Goal: Task Accomplishment & Management: Complete application form

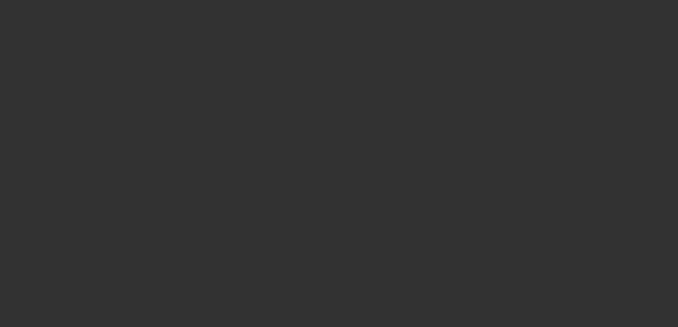
select select "4"
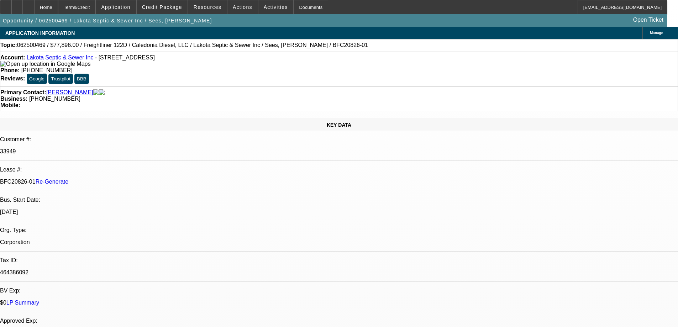
select select "0"
select select "1"
select select "3"
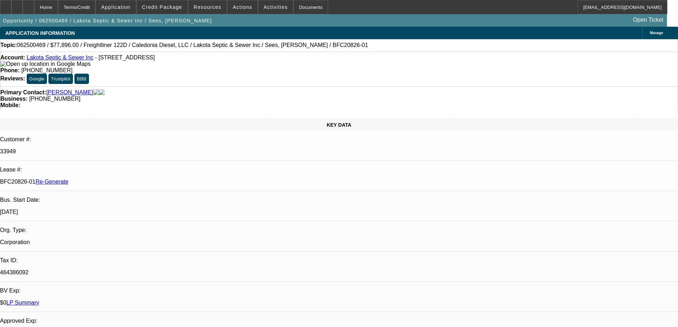
select select "6"
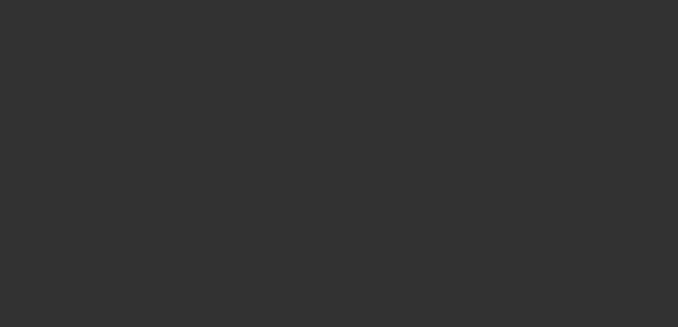
select select "4"
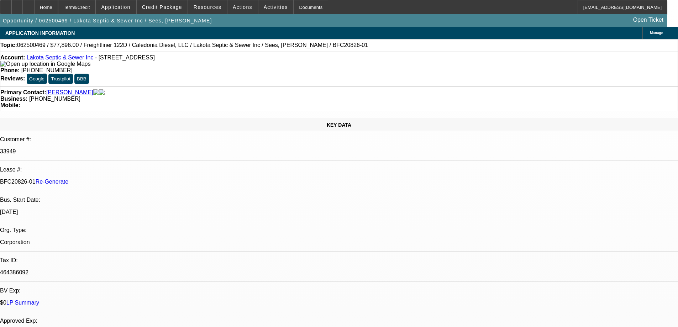
select select "0"
select select "3"
select select "0"
select select "6"
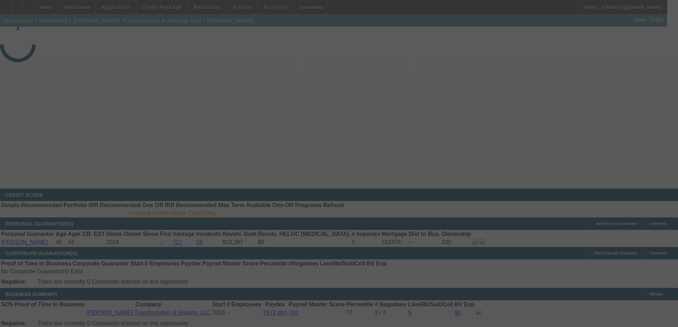
select select "4"
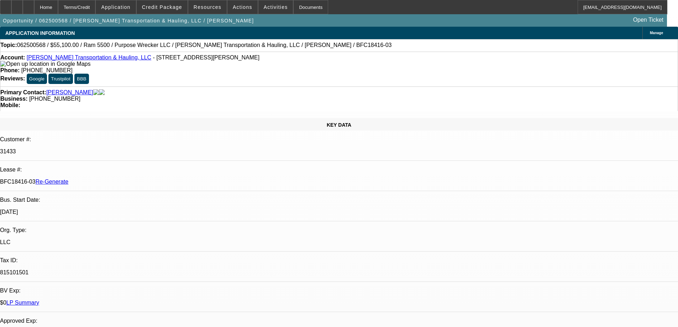
select select "0"
select select "2"
select select "0"
select select "6"
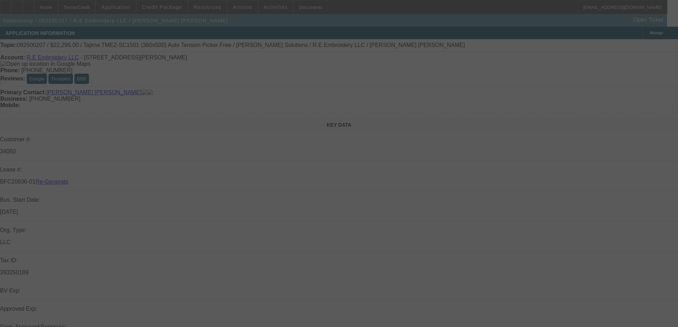
select select "3"
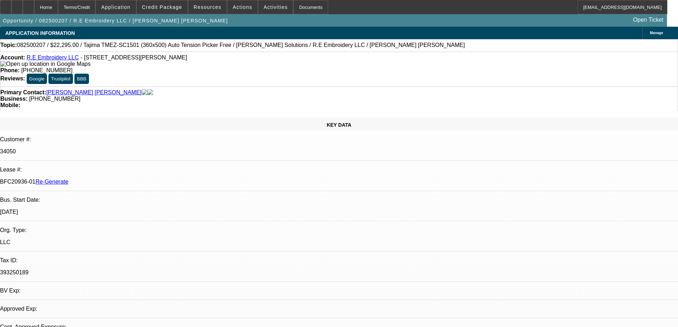
select select "0"
select select "2"
select select "0"
select select "6"
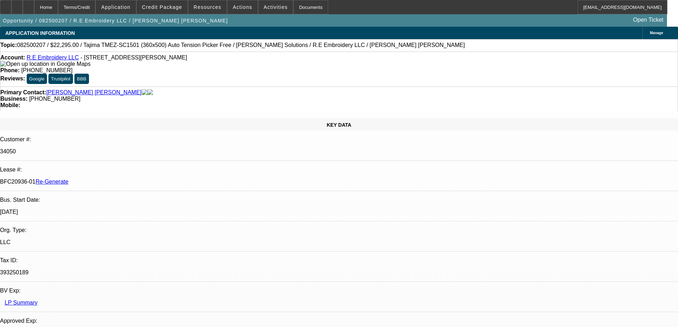
click at [295, 7] on div "Documents" at bounding box center [310, 7] width 35 height 14
click at [244, 11] on span at bounding box center [242, 7] width 30 height 17
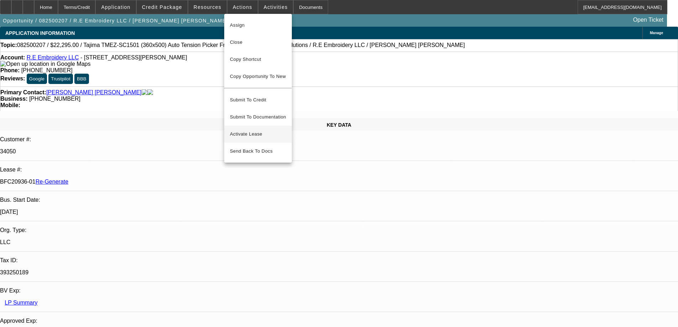
click at [246, 130] on span "Activate Lease" at bounding box center [258, 134] width 56 height 9
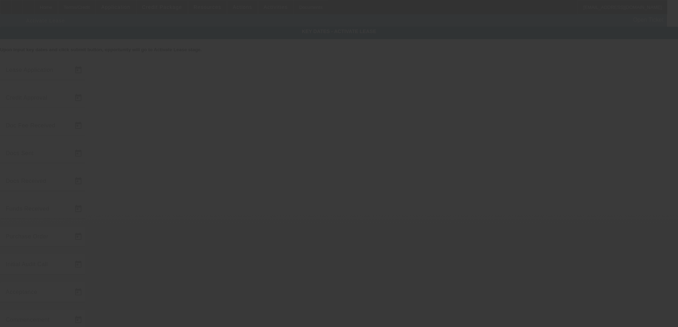
type input "8/8/2025"
type input "8/12/2025"
type input "8/18/2025"
type input "8/14/2025"
type input "8/18/2025"
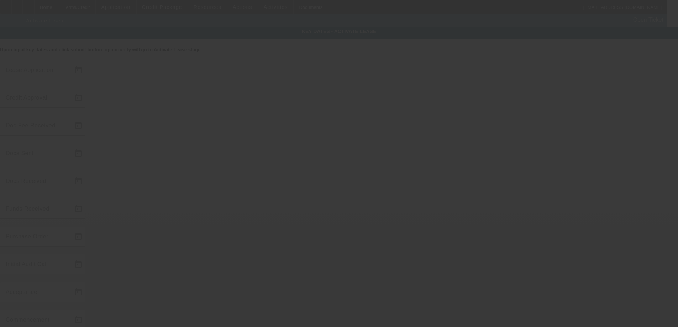
type input "8/20/2025"
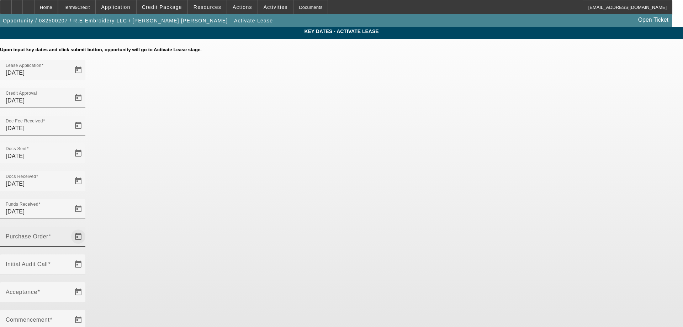
click at [87, 228] on span "Open calendar" at bounding box center [78, 236] width 17 height 17
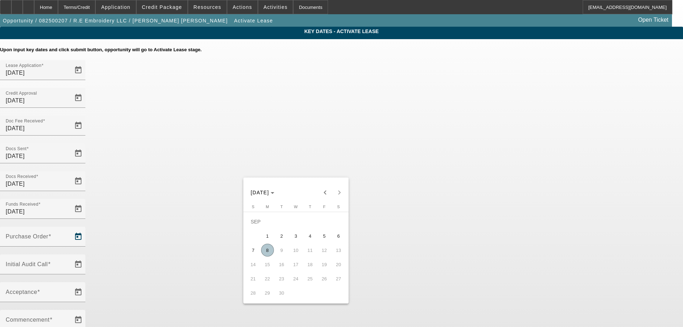
click at [269, 252] on span "8" at bounding box center [267, 250] width 13 height 13
type input "9/8/2025"
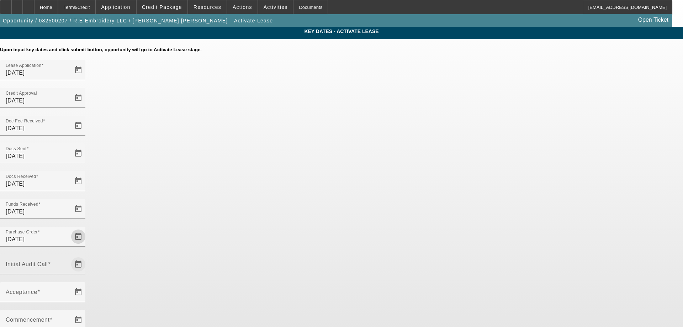
click at [87, 256] on span "Open calendar" at bounding box center [78, 264] width 17 height 17
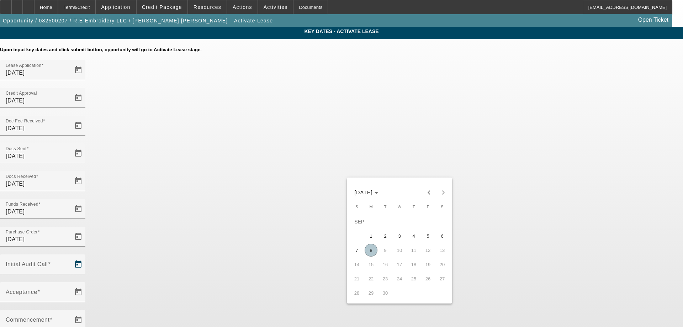
click at [370, 251] on span "8" at bounding box center [371, 250] width 13 height 13
type input "9/8/2025"
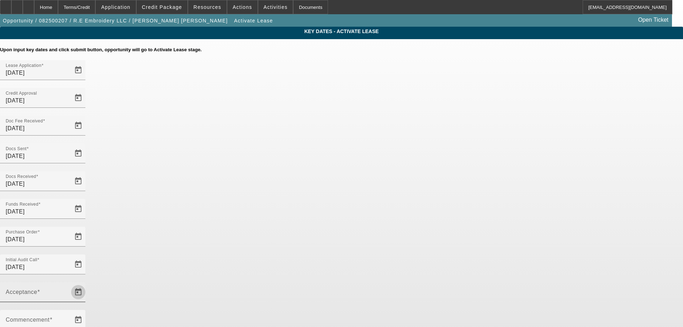
click at [87, 284] on span "Open calendar" at bounding box center [78, 292] width 17 height 17
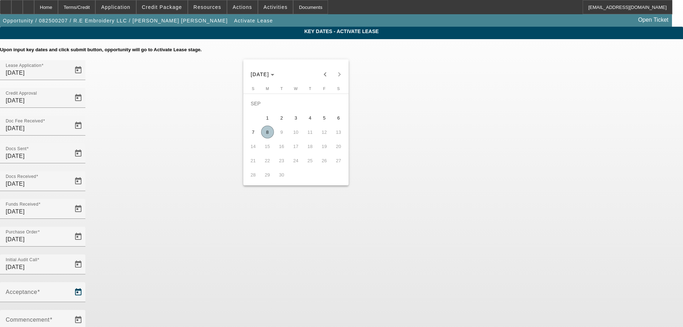
click at [270, 132] on span "8" at bounding box center [267, 132] width 13 height 13
type input "9/8/2025"
type input "10/1/2025"
type input "11/1/2025"
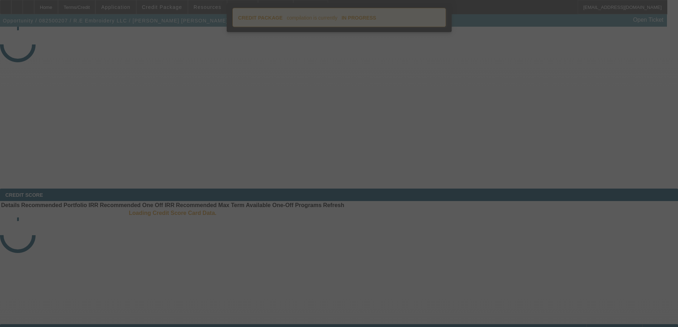
select select "4"
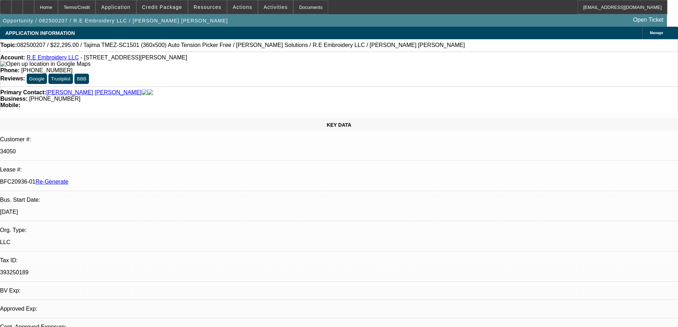
select select "0"
select select "2"
select select "0"
select select "6"
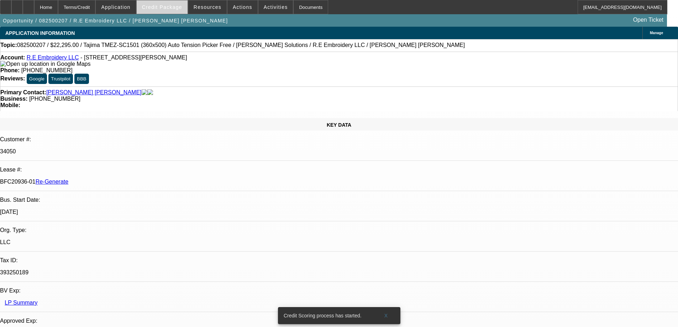
click at [176, 12] on span at bounding box center [162, 7] width 51 height 17
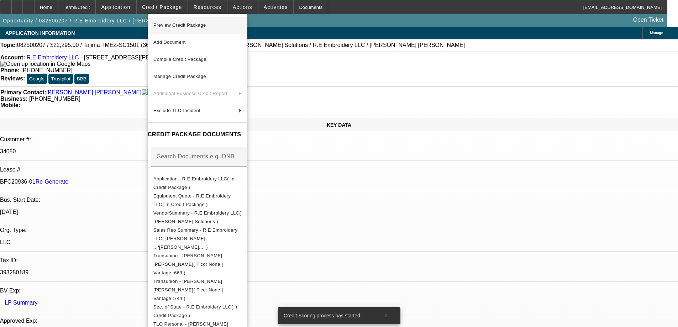
click at [179, 24] on span "Preview Credit Package" at bounding box center [179, 24] width 53 height 5
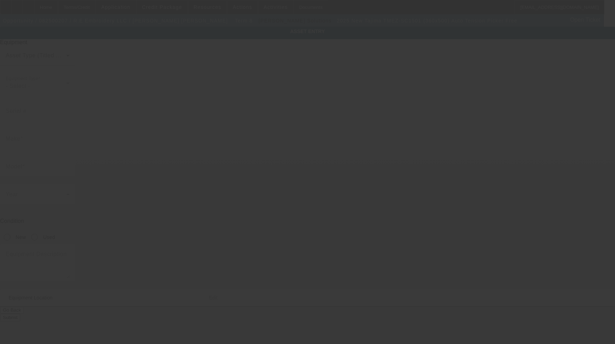
type input "Tajima"
type input "TMEZ-SC1501 (360x500) Auto Tension Picker Free"
radio input "true"
type textarea "15 Needle Single Head Embroidery Machine Includes: Stand, Supply Kit, Cap Drive…"
type input "337 [PERSON_NAME] Dr [PERSON_NAME]"
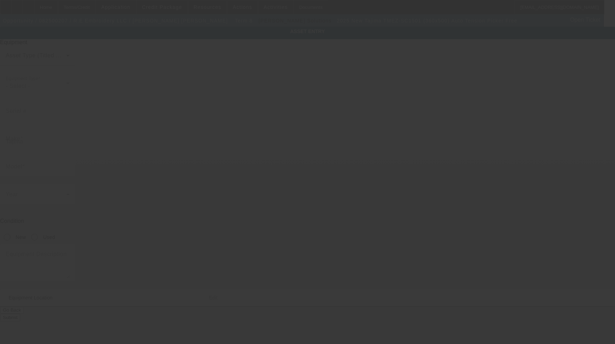
type input "[GEOGRAPHIC_DATA]"
type input "99357"
type input "Grant"
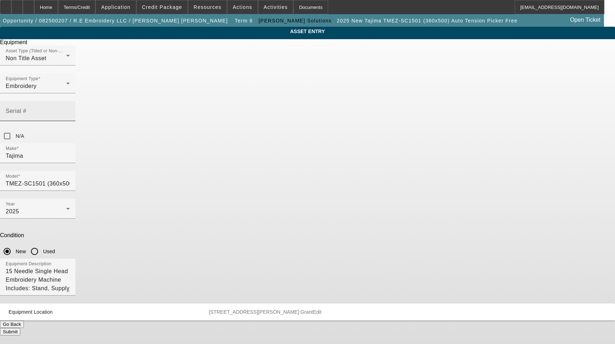
click at [26, 108] on mat-label "Serial #" at bounding box center [16, 111] width 21 height 6
click at [70, 110] on input "Serial #" at bounding box center [38, 114] width 64 height 9
type input "B1F03513"
click at [20, 328] on button "Submit" at bounding box center [10, 331] width 20 height 7
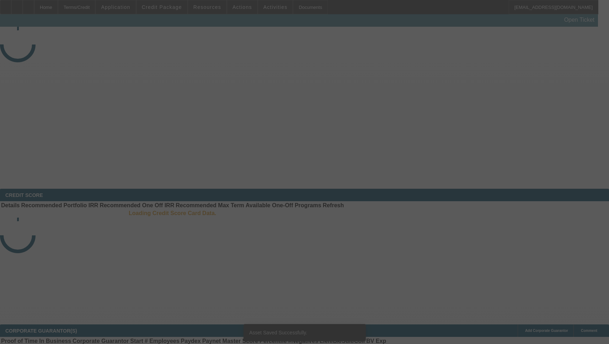
select select "3"
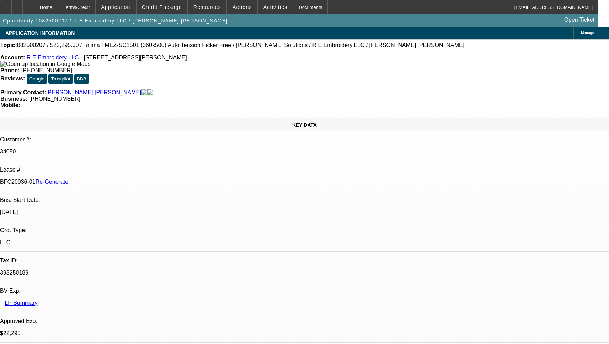
select select "0"
select select "2"
select select "0"
select select "6"
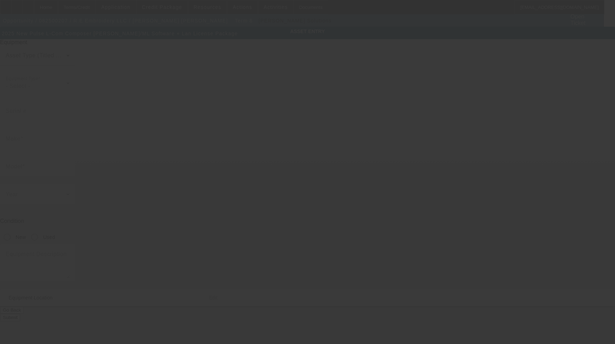
type input "Pulse"
type input "L-Com Composer [PERSON_NAME]/ML Software + Lan License Package"
radio input "true"
type input "337 [PERSON_NAME] Dr [PERSON_NAME]"
type input "[GEOGRAPHIC_DATA]"
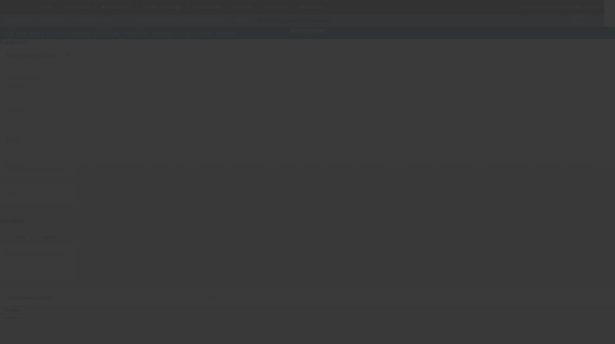
type input "99357"
type input "Grant"
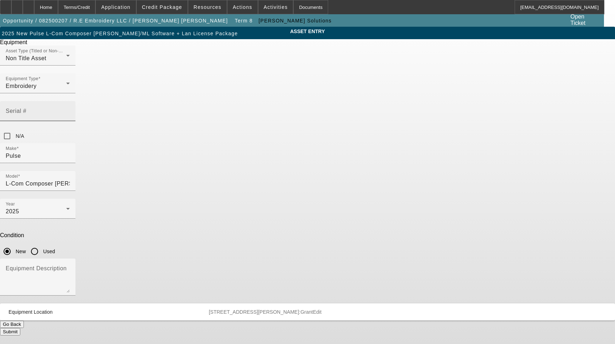
click at [70, 110] on input "Serial #" at bounding box center [38, 114] width 64 height 9
type input "NG36874"
click at [20, 328] on button "Submit" at bounding box center [10, 331] width 20 height 7
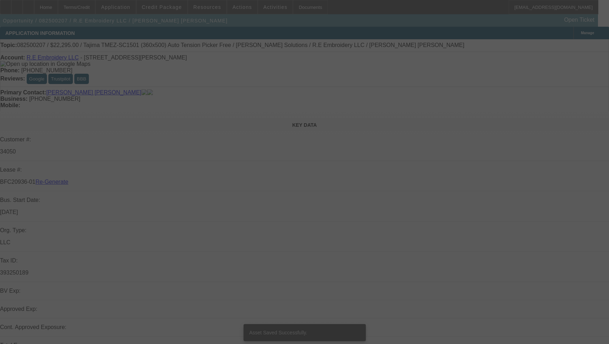
select select "3"
